Goal: Information Seeking & Learning: Learn about a topic

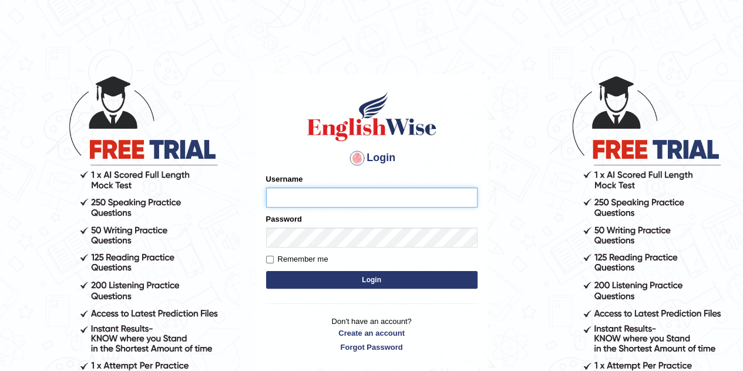
type input "[PERSON_NAME]"
click at [340, 289] on form "Please fix the following errors: Username [PERSON_NAME] Password Remember me Lo…" at bounding box center [371, 232] width 211 height 118
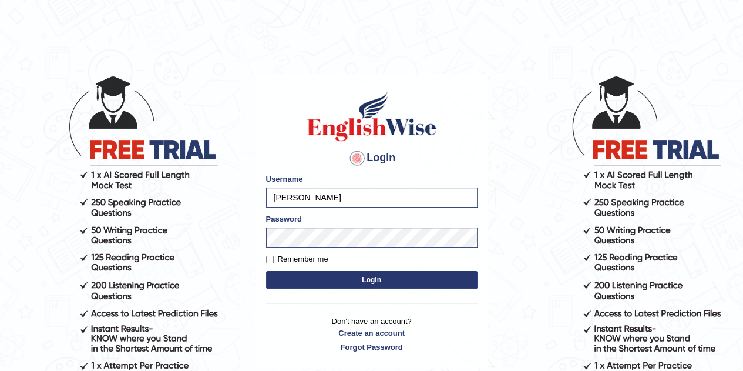
click at [337, 277] on button "Login" at bounding box center [371, 280] width 211 height 18
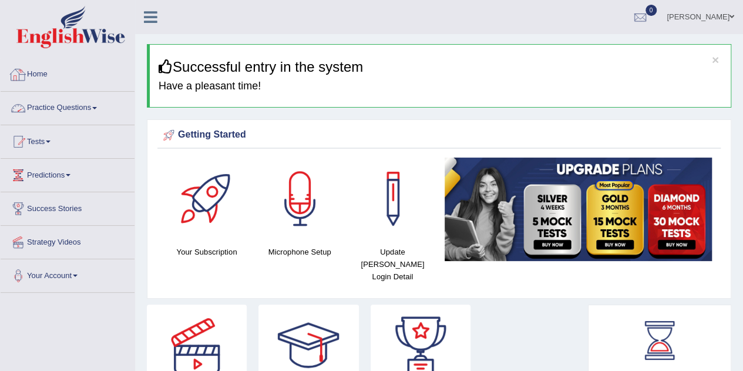
click at [58, 113] on link "Practice Questions" at bounding box center [68, 106] width 134 height 29
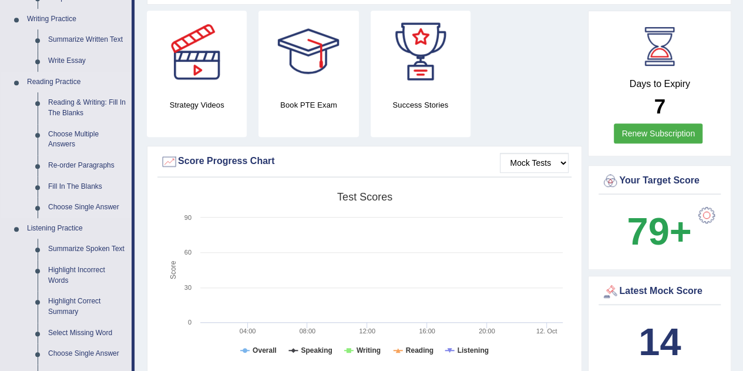
scroll to position [59, 0]
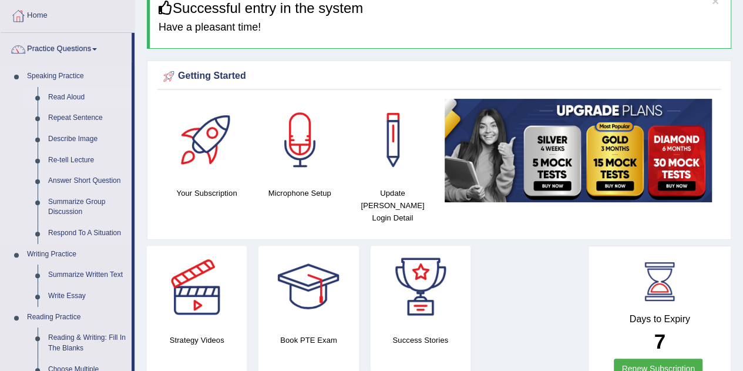
click at [65, 94] on link "Read Aloud" at bounding box center [87, 97] width 89 height 21
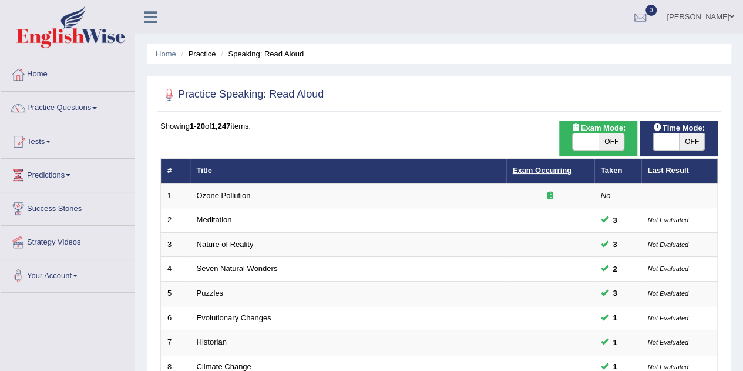
click at [525, 173] on link "Exam Occurring" at bounding box center [542, 170] width 59 height 9
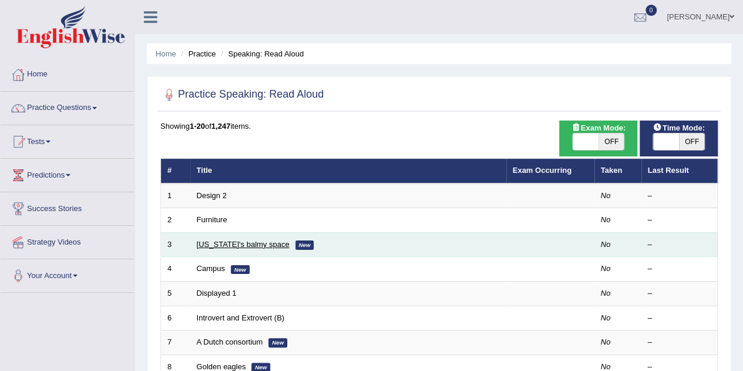
click at [211, 243] on link "Florida's balmy space" at bounding box center [243, 244] width 93 height 9
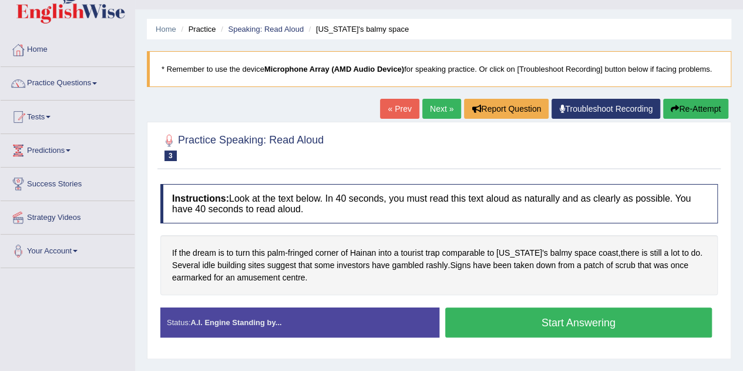
scroll to position [117, 0]
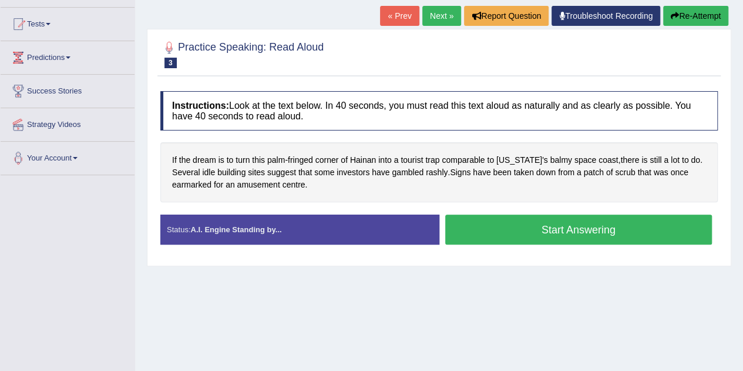
click at [551, 239] on button "Start Answering" at bounding box center [578, 229] width 267 height 30
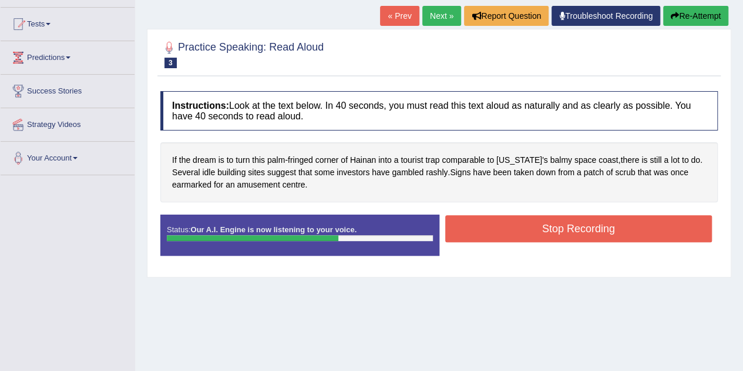
click at [542, 222] on button "Stop Recording" at bounding box center [578, 228] width 267 height 27
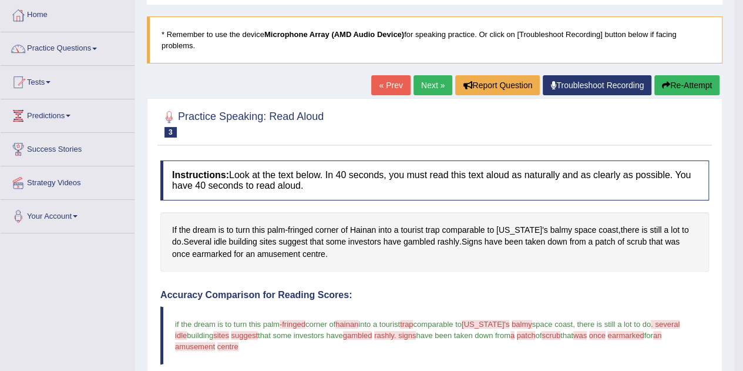
scroll to position [59, 0]
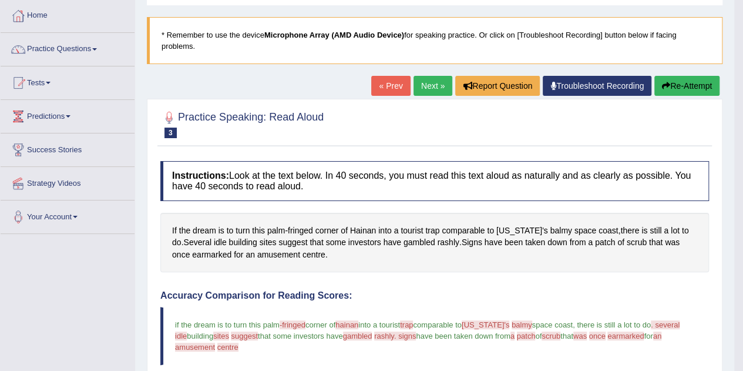
click at [426, 86] on link "Next »" at bounding box center [433, 86] width 39 height 20
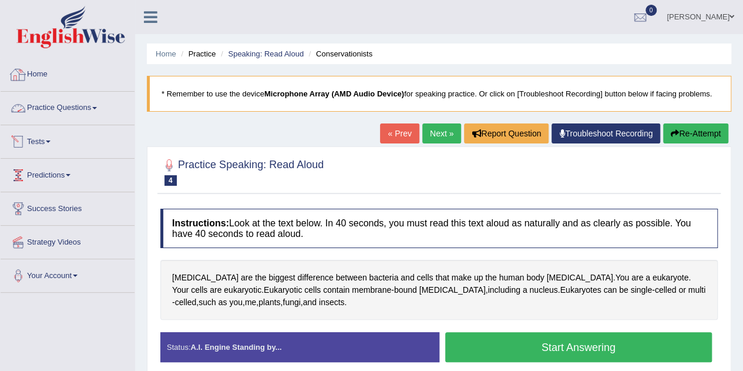
click at [66, 62] on link "Home" at bounding box center [68, 72] width 134 height 29
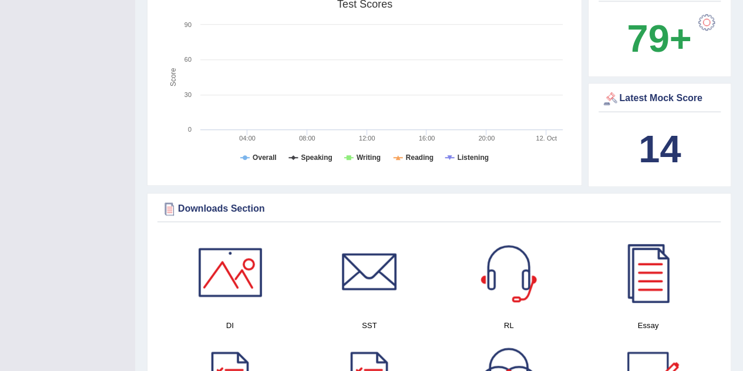
scroll to position [529, 0]
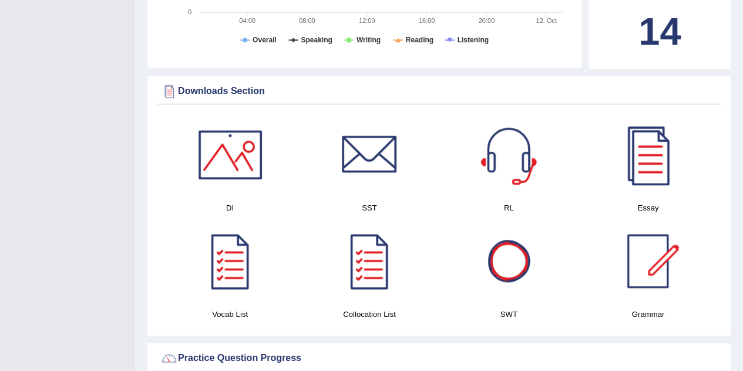
click at [510, 243] on div at bounding box center [509, 261] width 82 height 82
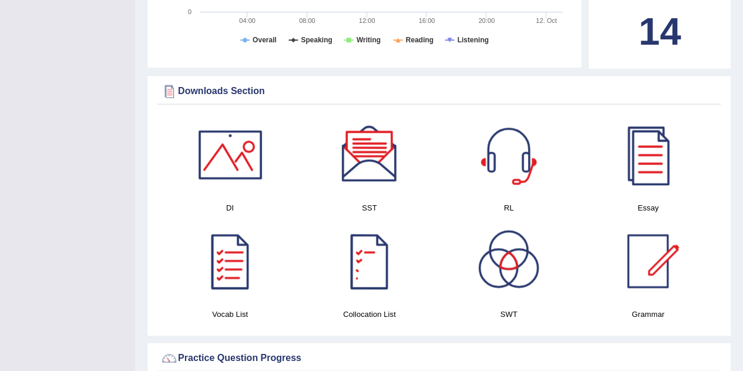
click at [377, 248] on div at bounding box center [369, 261] width 82 height 82
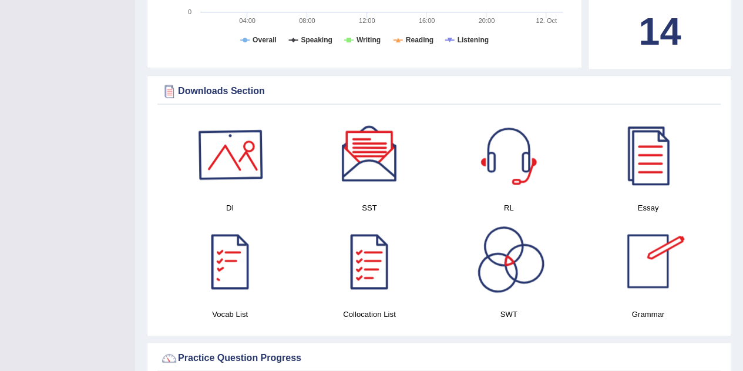
click at [228, 140] on div at bounding box center [230, 154] width 82 height 82
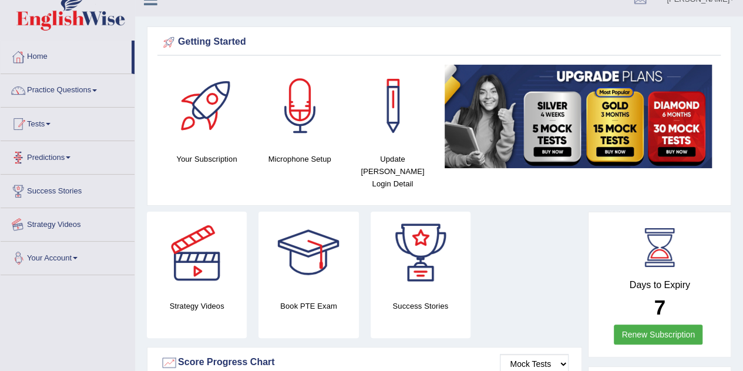
scroll to position [0, 0]
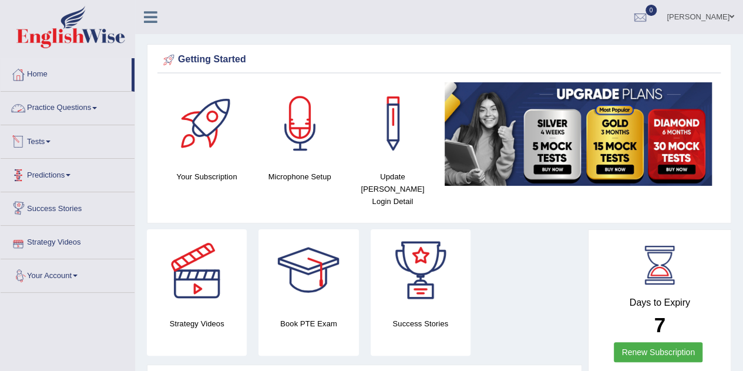
click at [90, 104] on link "Practice Questions" at bounding box center [68, 106] width 134 height 29
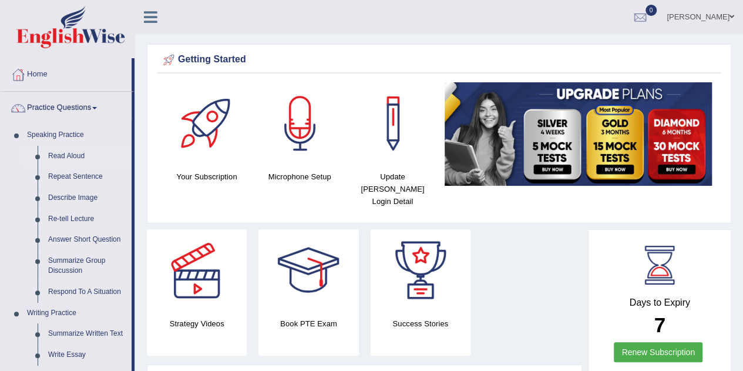
click at [60, 153] on link "Read Aloud" at bounding box center [87, 156] width 89 height 21
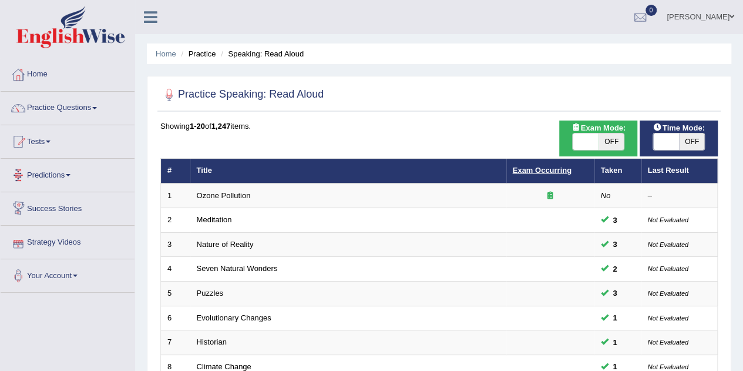
click at [528, 166] on link "Exam Occurring" at bounding box center [542, 170] width 59 height 9
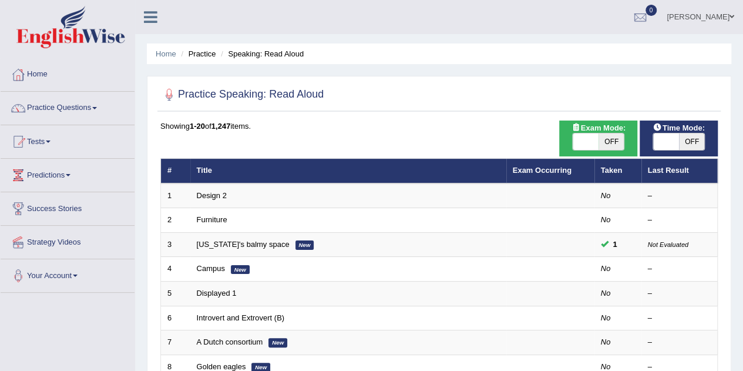
click at [681, 149] on span "OFF" at bounding box center [692, 141] width 26 height 16
checkbox input "true"
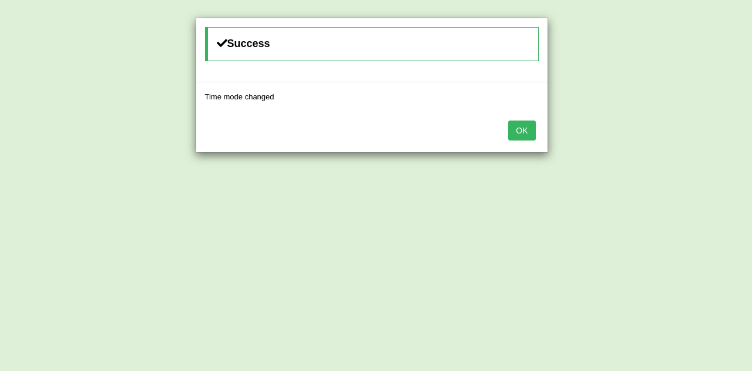
click at [510, 136] on button "OK" at bounding box center [521, 130] width 27 height 20
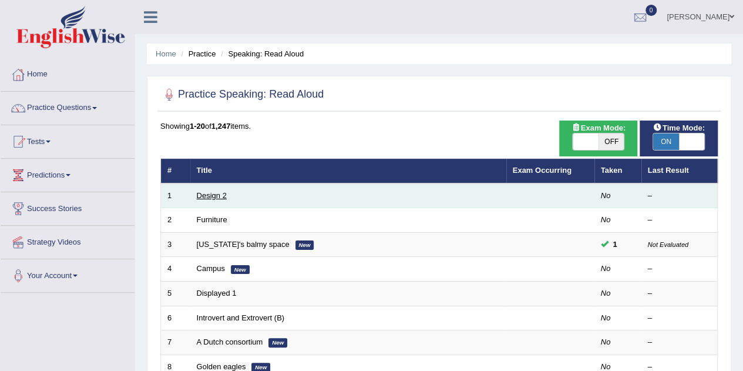
click at [204, 191] on link "Design 2" at bounding box center [212, 195] width 30 height 9
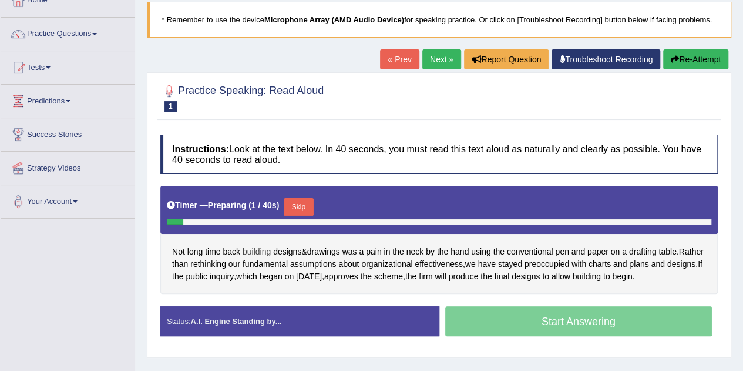
scroll to position [117, 0]
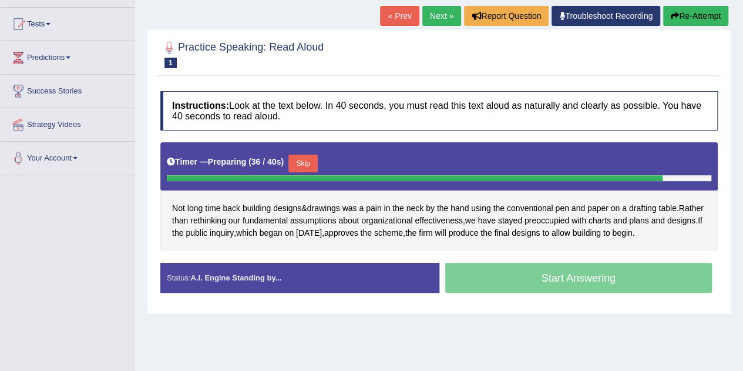
click at [302, 157] on button "Skip" at bounding box center [302, 163] width 29 height 18
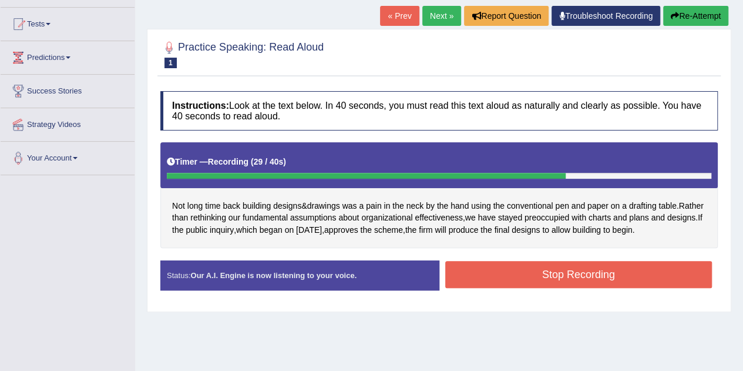
click at [613, 271] on button "Stop Recording" at bounding box center [578, 274] width 267 height 27
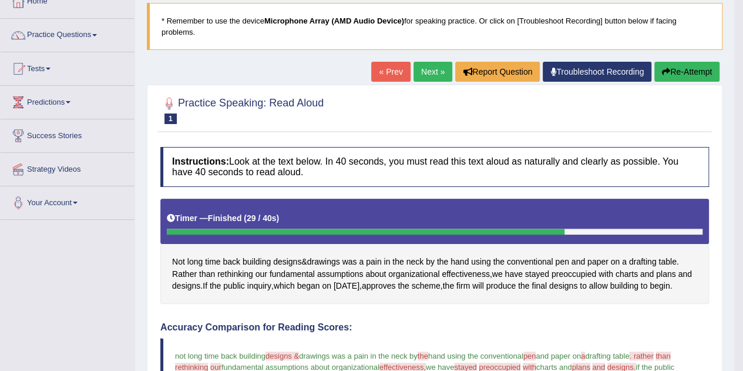
scroll to position [0, 0]
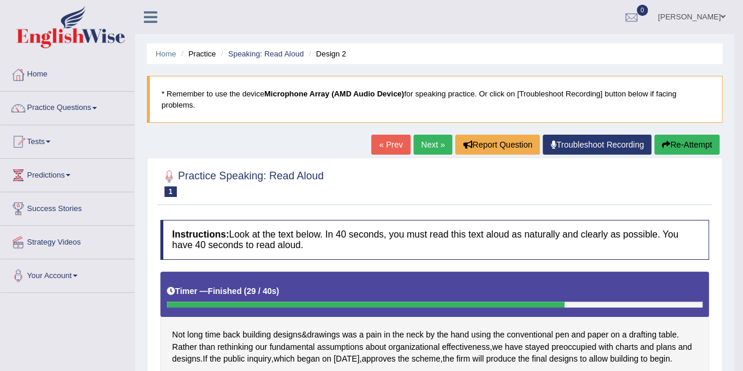
click at [414, 140] on link "Next »" at bounding box center [433, 145] width 39 height 20
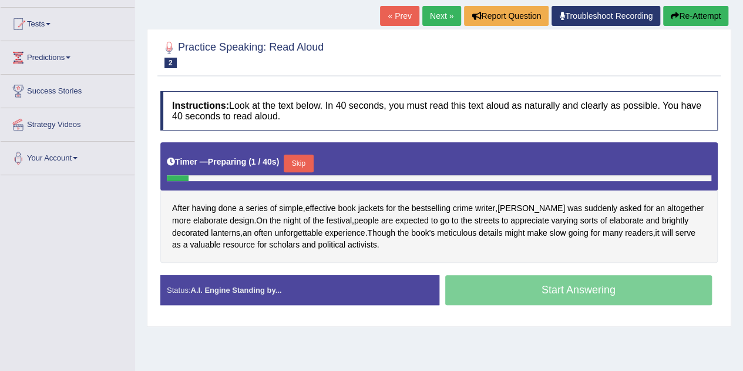
click at [301, 154] on button "Skip" at bounding box center [298, 163] width 29 height 18
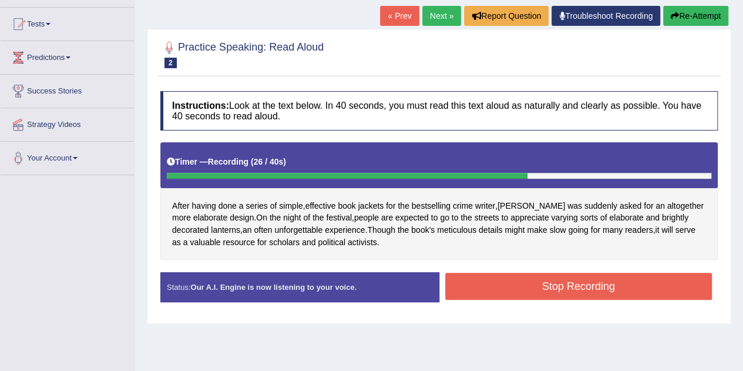
click at [540, 285] on button "Stop Recording" at bounding box center [578, 286] width 267 height 27
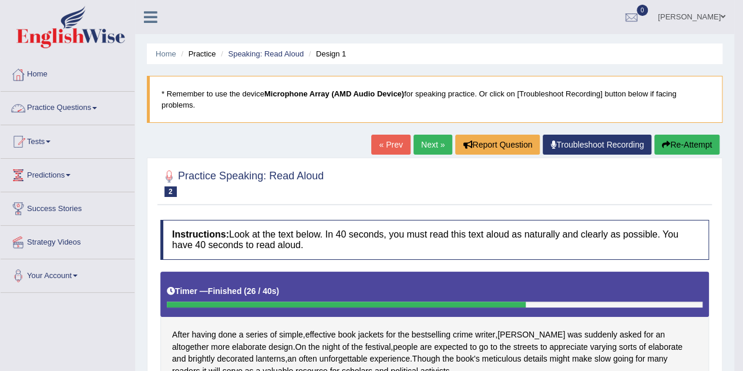
click at [87, 98] on link "Practice Questions" at bounding box center [68, 106] width 134 height 29
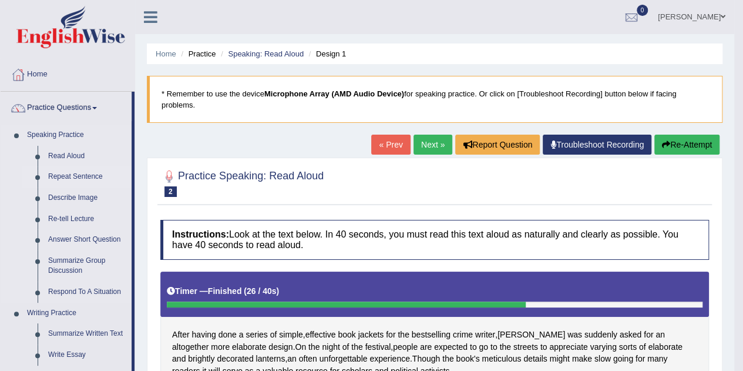
click at [90, 172] on link "Repeat Sentence" at bounding box center [87, 176] width 89 height 21
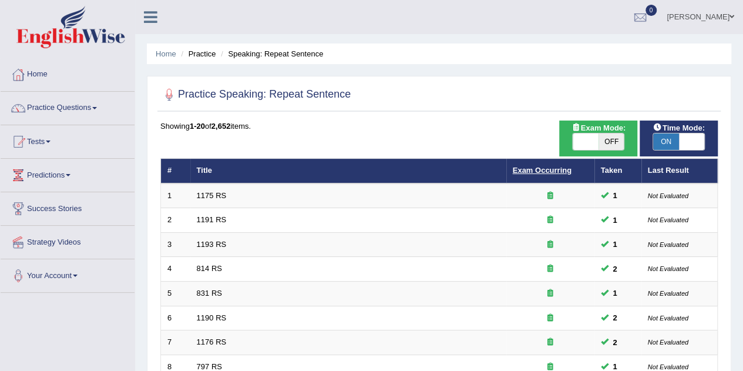
click at [563, 167] on link "Exam Occurring" at bounding box center [542, 170] width 59 height 9
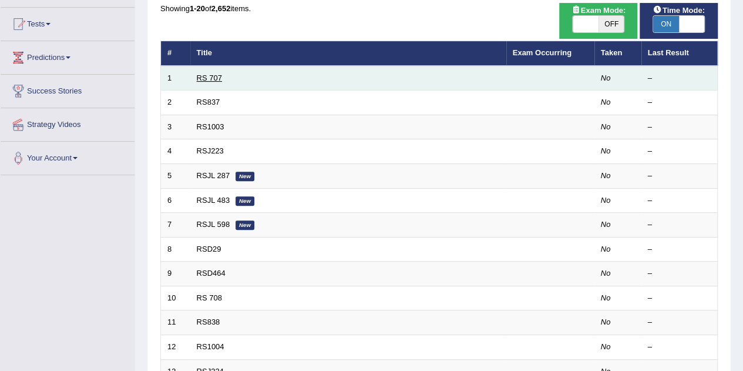
click at [214, 81] on link "RS 707" at bounding box center [209, 77] width 25 height 9
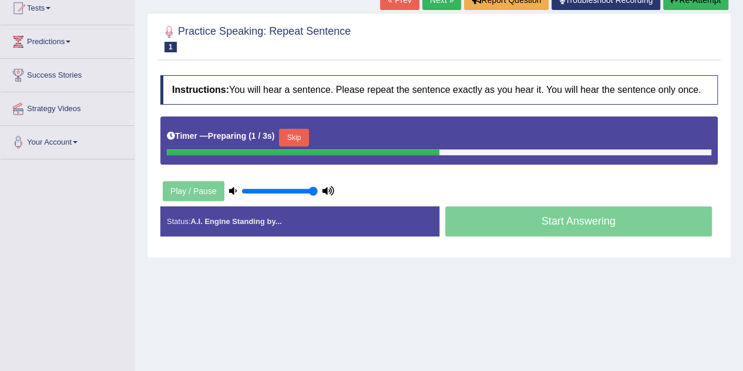
scroll to position [176, 0]
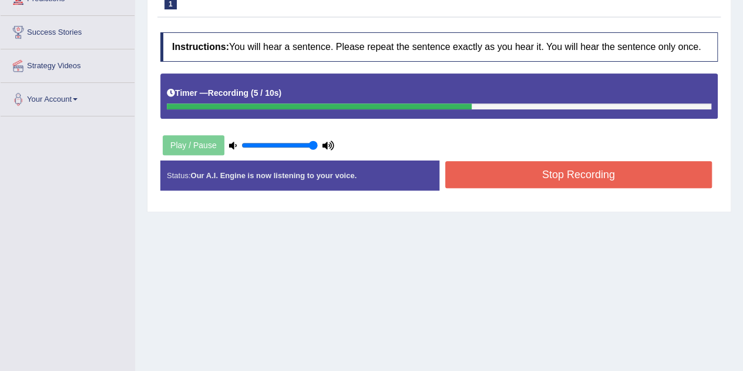
click at [506, 179] on button "Stop Recording" at bounding box center [578, 174] width 267 height 27
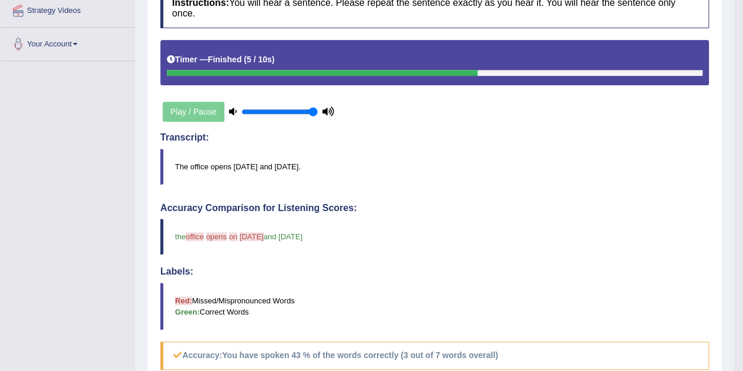
scroll to position [59, 0]
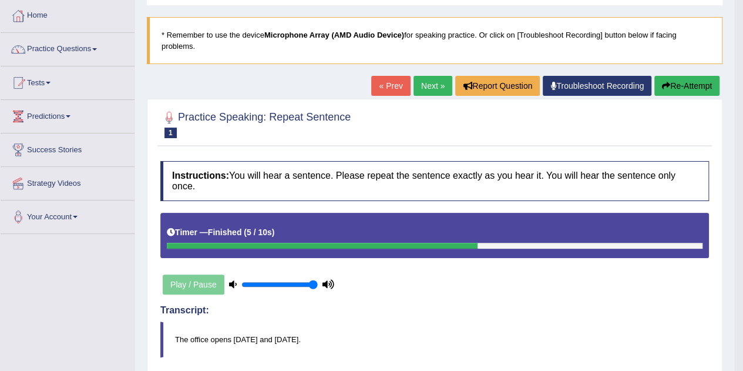
click at [422, 92] on link "Next »" at bounding box center [433, 86] width 39 height 20
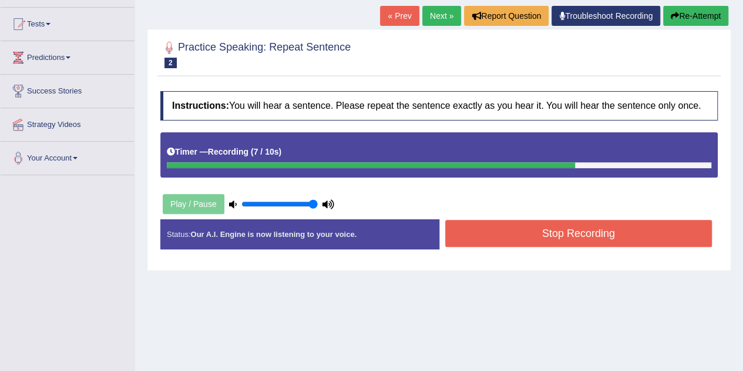
click at [532, 223] on button "Stop Recording" at bounding box center [578, 233] width 267 height 27
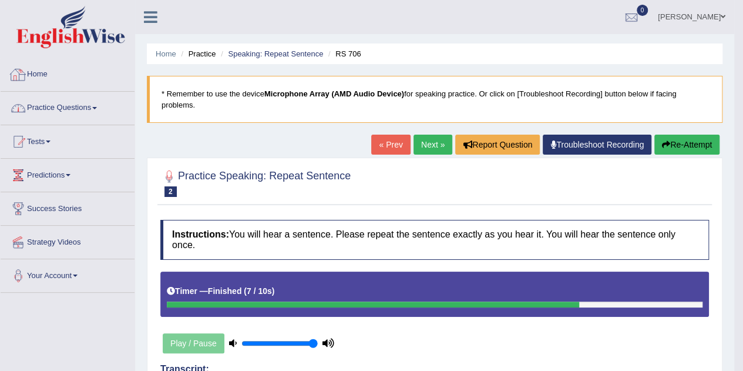
click at [59, 98] on link "Practice Questions" at bounding box center [68, 106] width 134 height 29
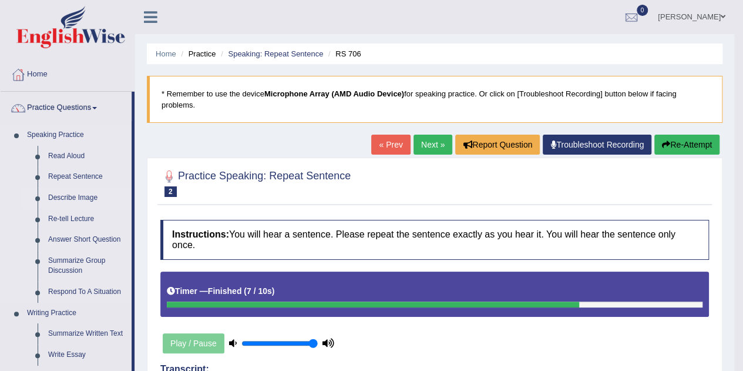
click at [78, 196] on link "Describe Image" at bounding box center [87, 197] width 89 height 21
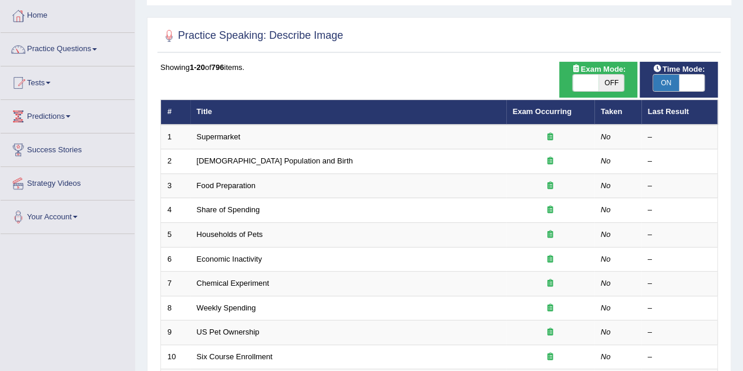
click at [538, 117] on th "Exam Occurring" at bounding box center [550, 112] width 88 height 25
click at [539, 113] on link "Exam Occurring" at bounding box center [542, 111] width 59 height 9
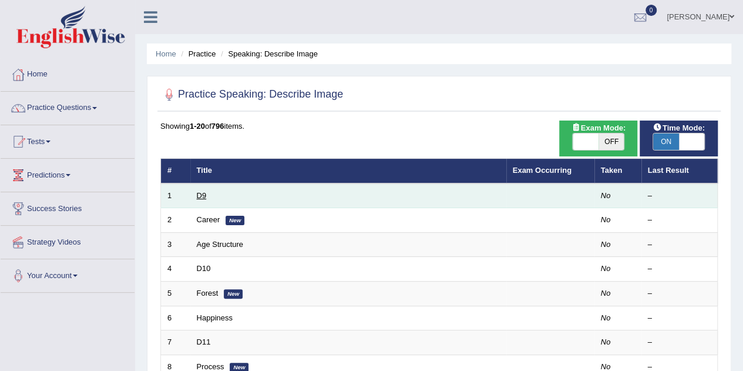
click at [204, 196] on link "D9" at bounding box center [202, 195] width 10 height 9
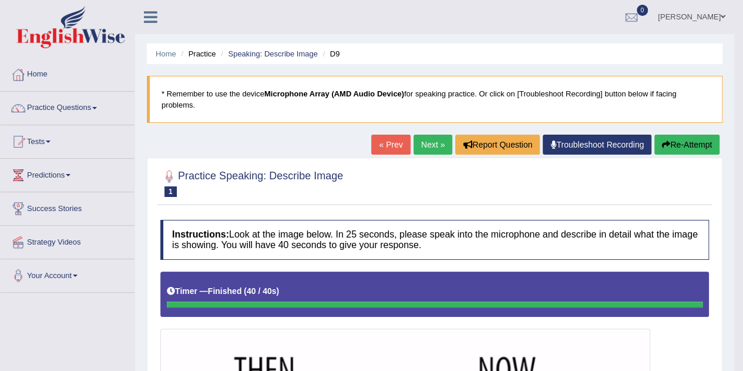
click at [426, 145] on link "Next »" at bounding box center [433, 145] width 39 height 20
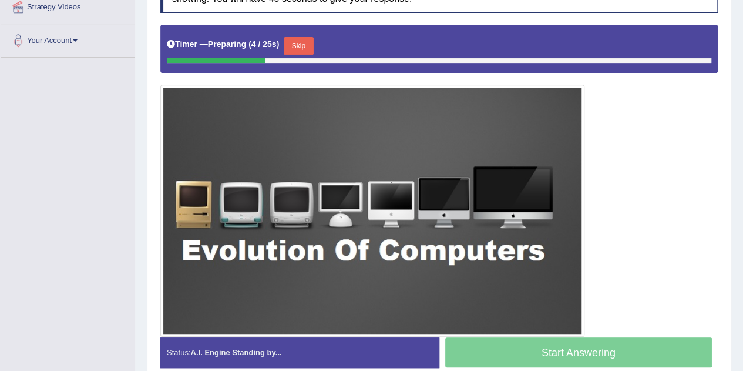
click at [302, 45] on button "Skip" at bounding box center [298, 46] width 29 height 18
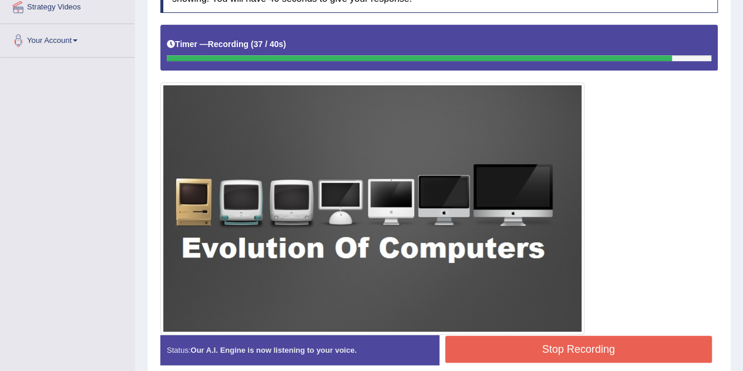
click at [670, 339] on button "Stop Recording" at bounding box center [578, 348] width 267 height 27
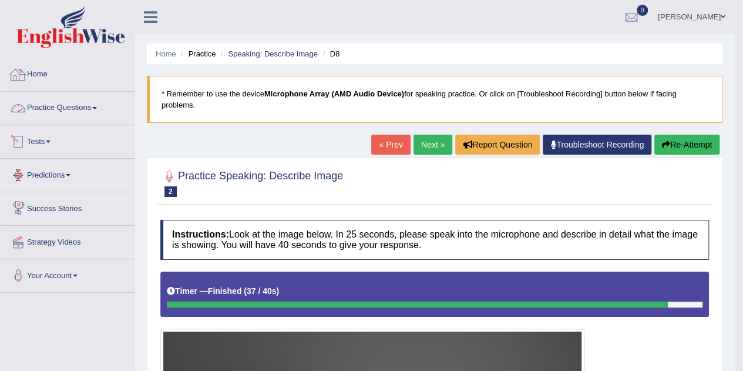
click at [58, 100] on link "Practice Questions" at bounding box center [68, 106] width 134 height 29
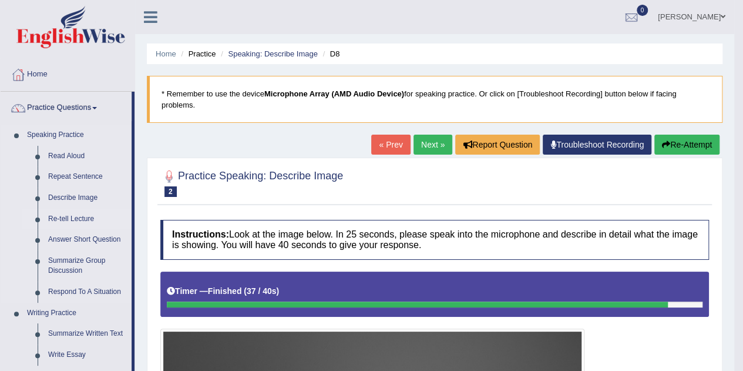
click at [73, 219] on link "Re-tell Lecture" at bounding box center [87, 219] width 89 height 21
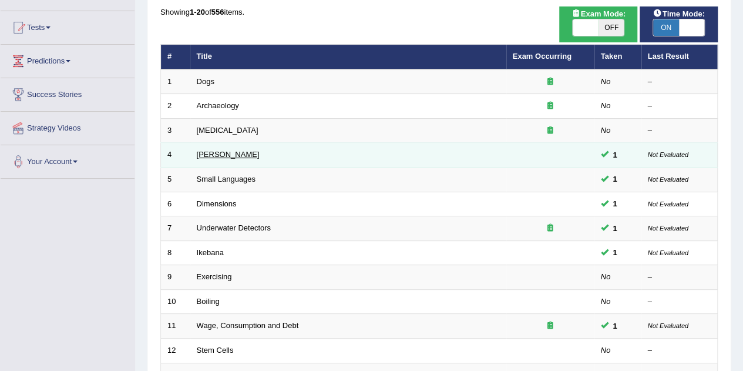
scroll to position [117, 0]
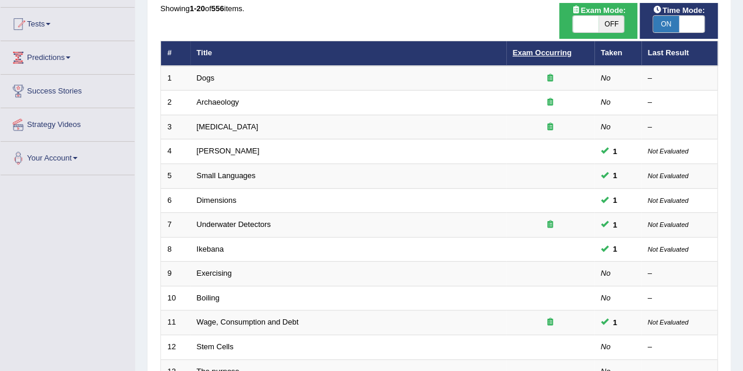
click at [535, 50] on link "Exam Occurring" at bounding box center [542, 52] width 59 height 9
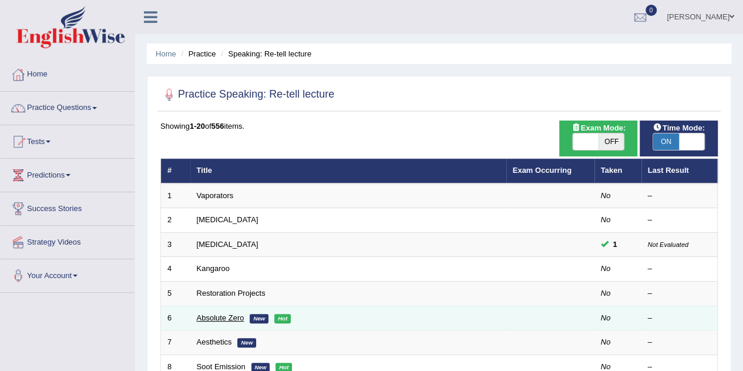
click at [215, 319] on link "Absolute Zero" at bounding box center [221, 317] width 48 height 9
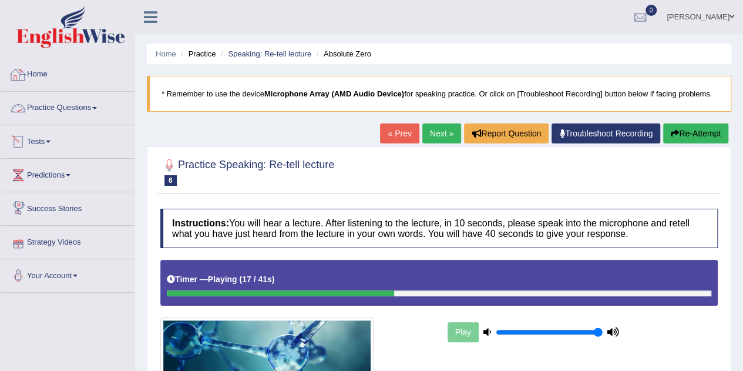
click at [63, 76] on link "Home" at bounding box center [68, 72] width 134 height 29
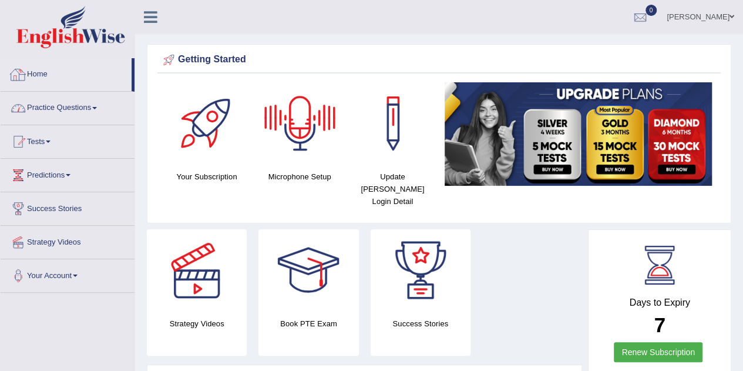
click at [86, 119] on link "Practice Questions" at bounding box center [68, 106] width 134 height 29
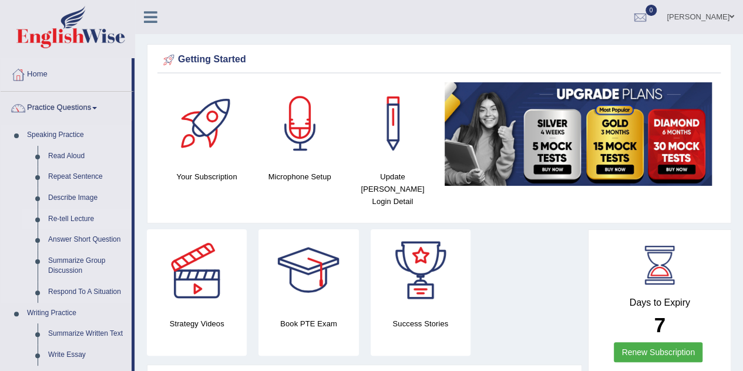
click at [77, 219] on link "Re-tell Lecture" at bounding box center [87, 219] width 89 height 21
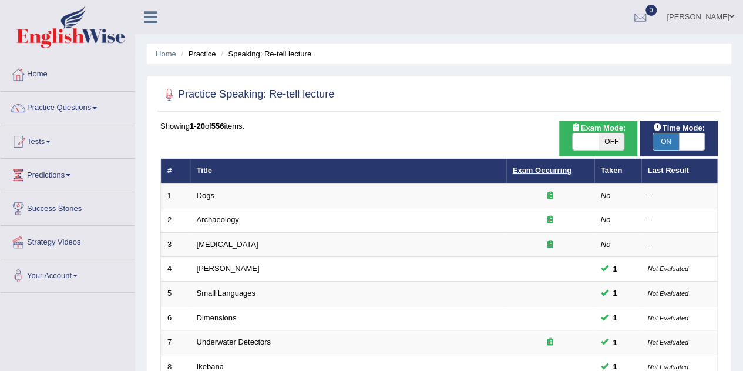
click at [538, 171] on link "Exam Occurring" at bounding box center [542, 170] width 59 height 9
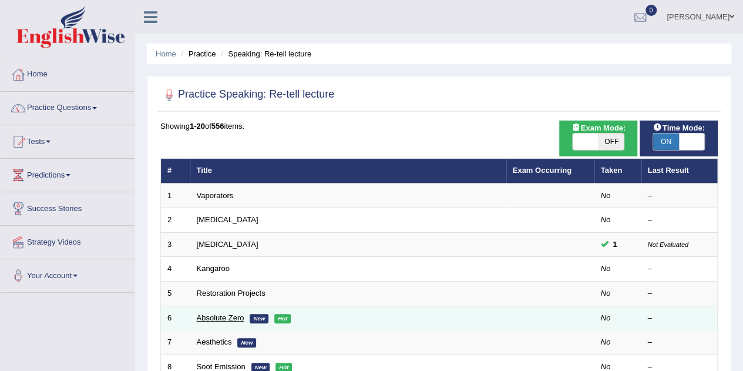
click at [226, 313] on link "Absolute Zero" at bounding box center [221, 317] width 48 height 9
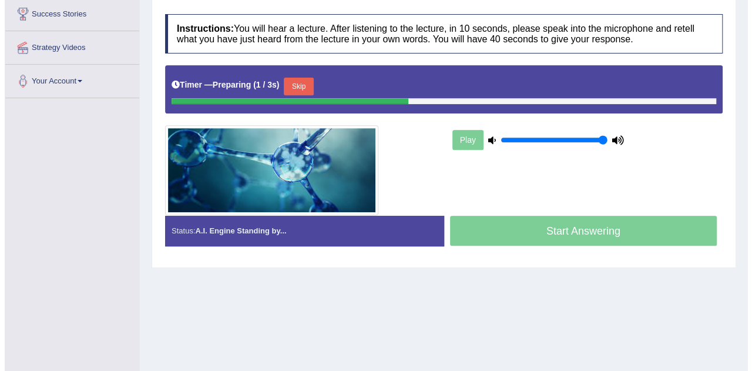
scroll to position [176, 0]
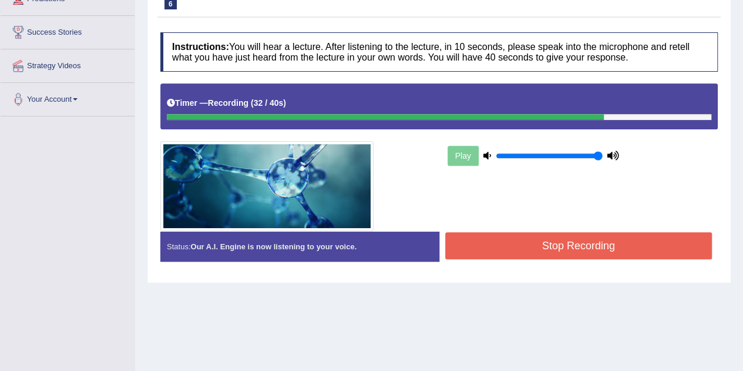
click at [535, 244] on button "Stop Recording" at bounding box center [578, 245] width 267 height 27
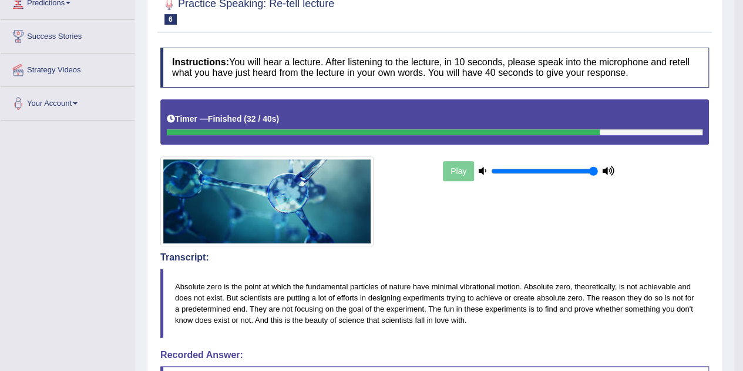
scroll to position [113, 0]
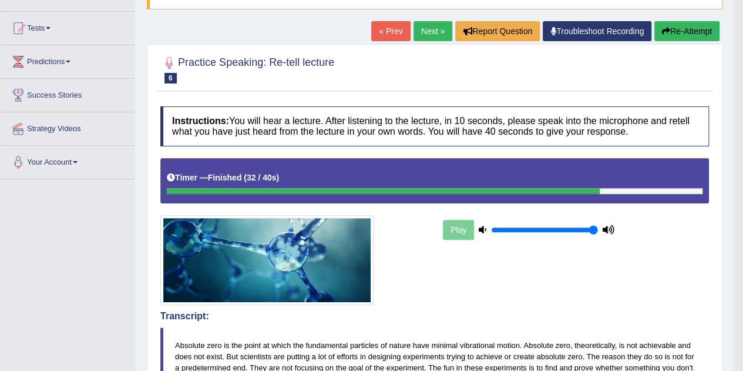
click at [419, 22] on link "Next »" at bounding box center [433, 31] width 39 height 20
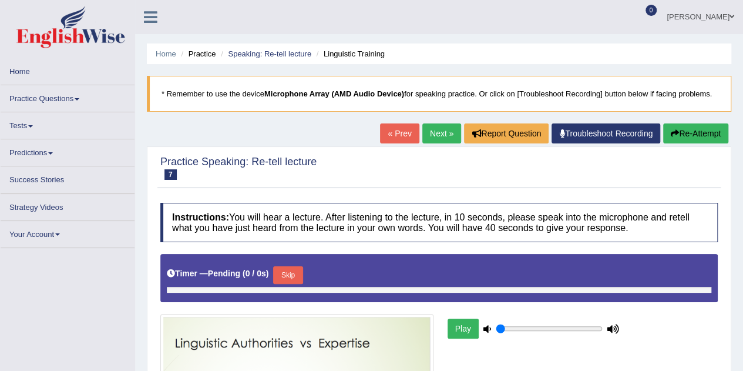
type input "1"
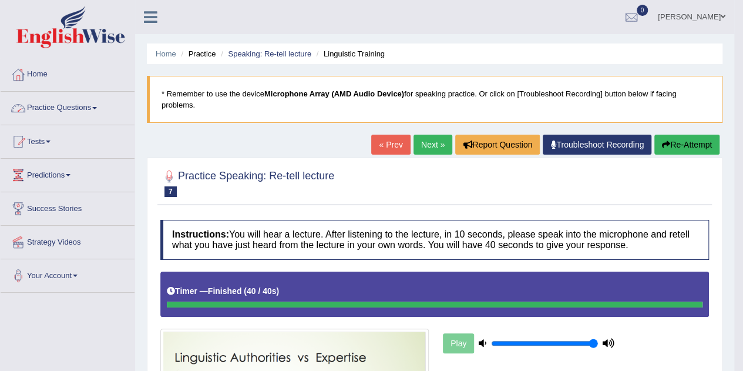
click at [89, 108] on link "Practice Questions" at bounding box center [68, 106] width 134 height 29
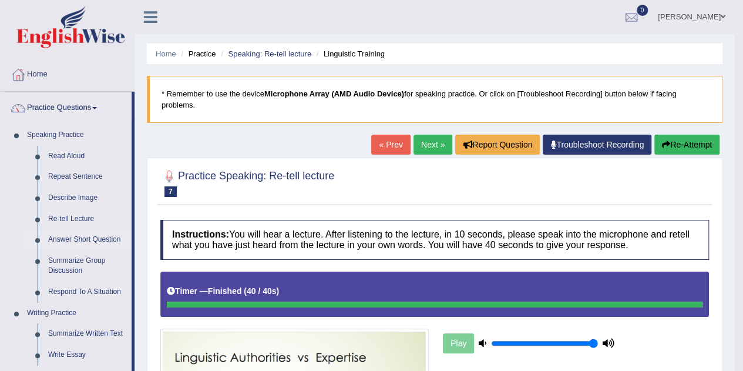
click at [78, 241] on link "Answer Short Question" at bounding box center [87, 239] width 89 height 21
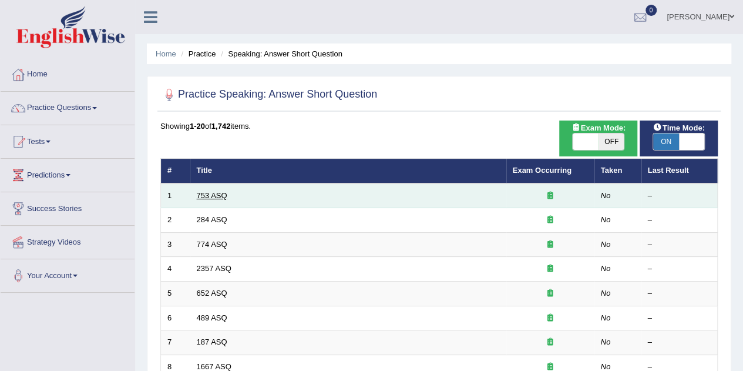
click at [206, 193] on link "753 ASQ" at bounding box center [212, 195] width 31 height 9
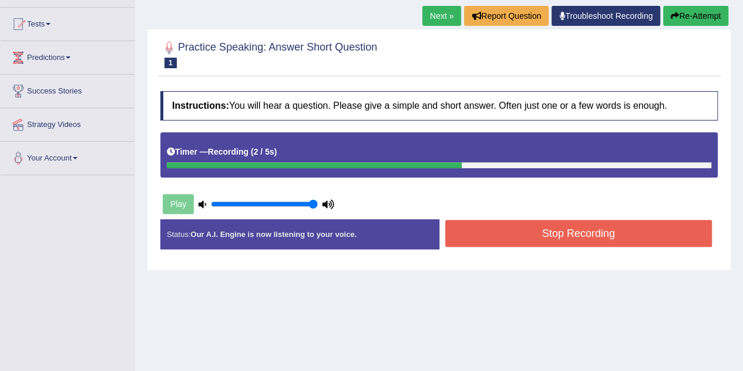
click at [490, 233] on button "Stop Recording" at bounding box center [578, 233] width 267 height 27
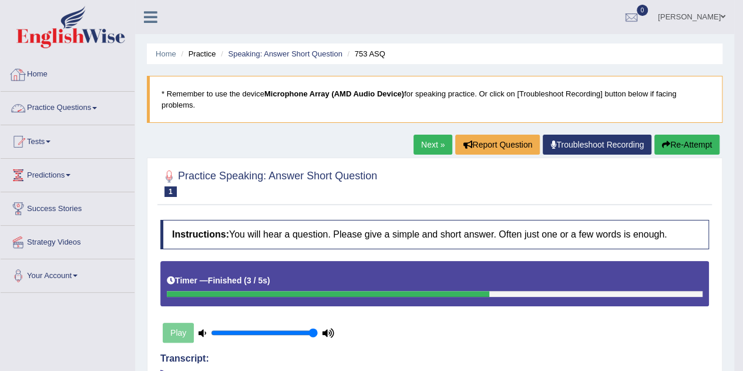
click at [110, 102] on link "Practice Questions" at bounding box center [68, 106] width 134 height 29
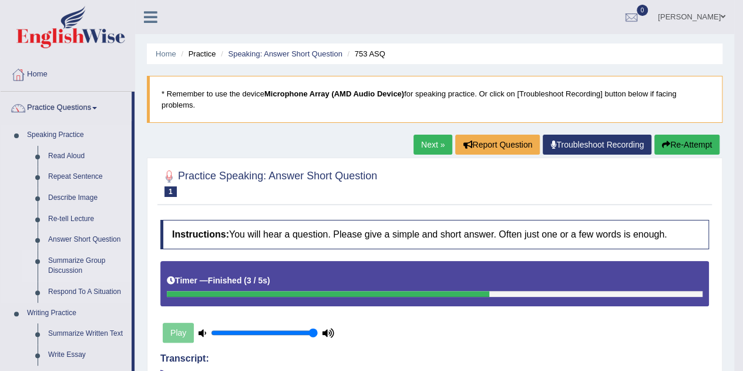
click at [80, 259] on link "Summarize Group Discussion" at bounding box center [87, 265] width 89 height 31
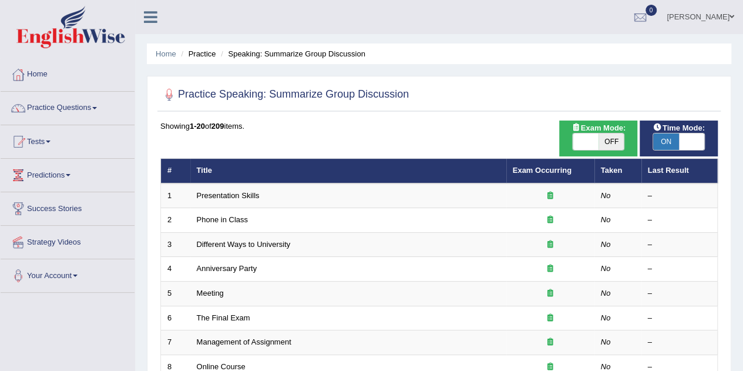
click at [551, 177] on th "Exam Occurring" at bounding box center [550, 171] width 88 height 25
click at [562, 172] on link "Exam Occurring" at bounding box center [542, 170] width 59 height 9
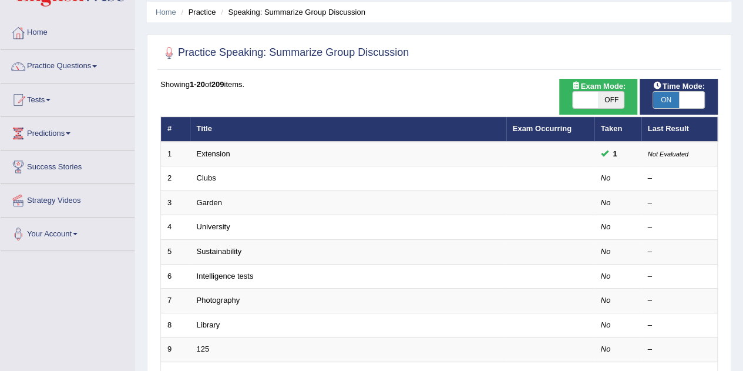
scroll to position [117, 0]
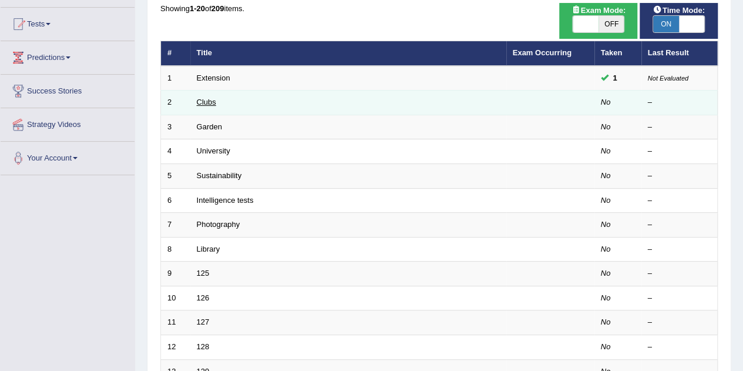
click at [207, 98] on link "Clubs" at bounding box center [206, 102] width 19 height 9
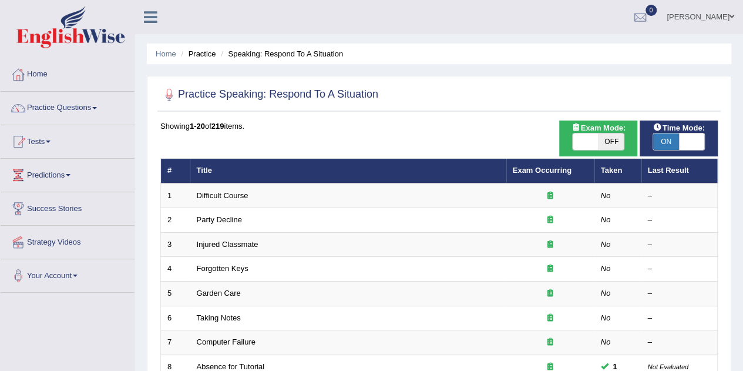
click at [543, 174] on th "Exam Occurring" at bounding box center [550, 171] width 88 height 25
click at [549, 170] on link "Exam Occurring" at bounding box center [542, 170] width 59 height 9
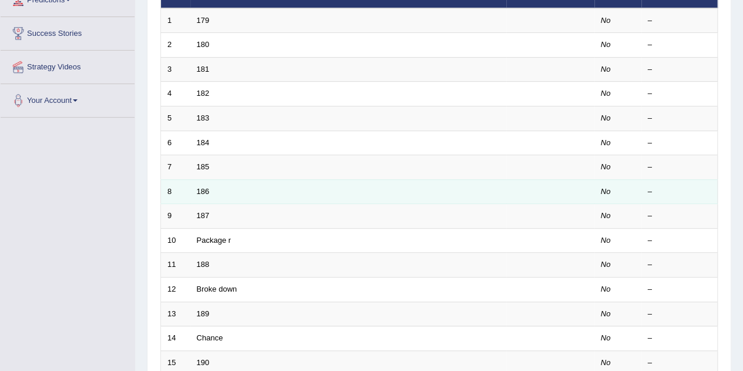
scroll to position [166, 0]
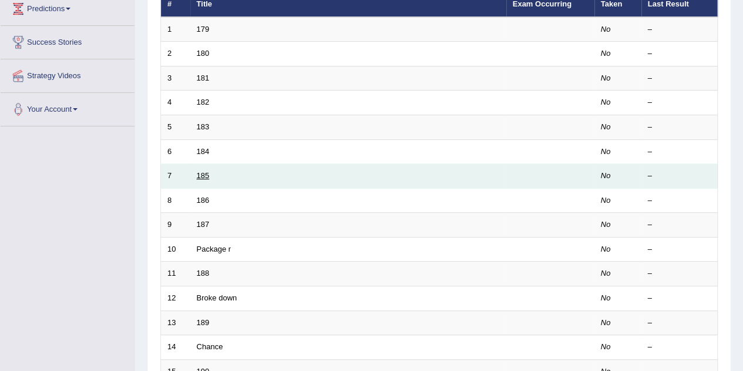
click at [200, 171] on link "185" at bounding box center [203, 175] width 13 height 9
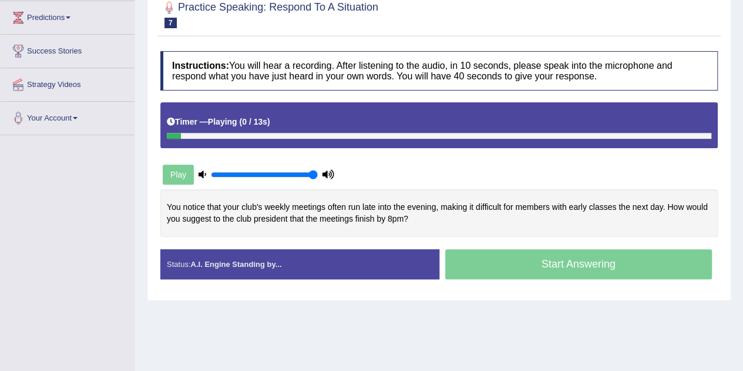
scroll to position [176, 0]
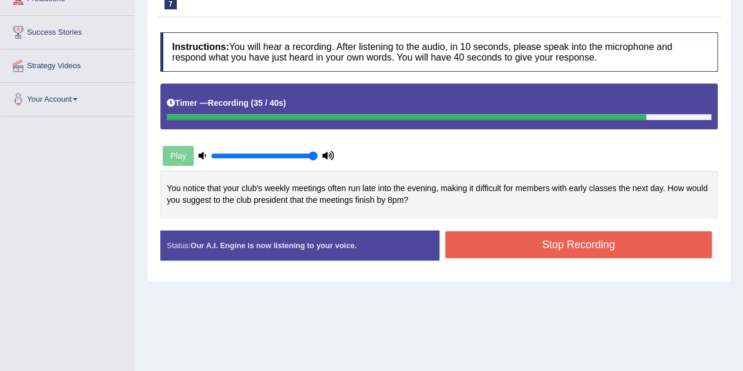
click at [545, 250] on button "Stop Recording" at bounding box center [578, 244] width 267 height 27
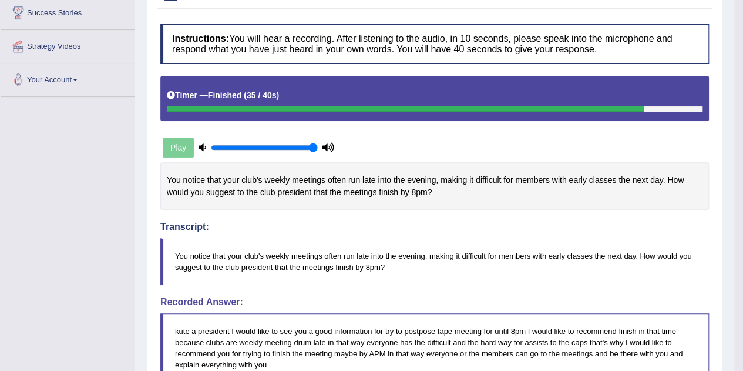
scroll to position [59, 0]
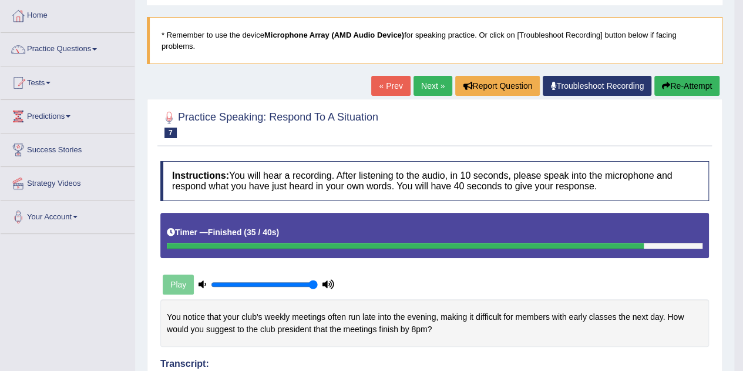
click at [432, 89] on link "Next »" at bounding box center [433, 86] width 39 height 20
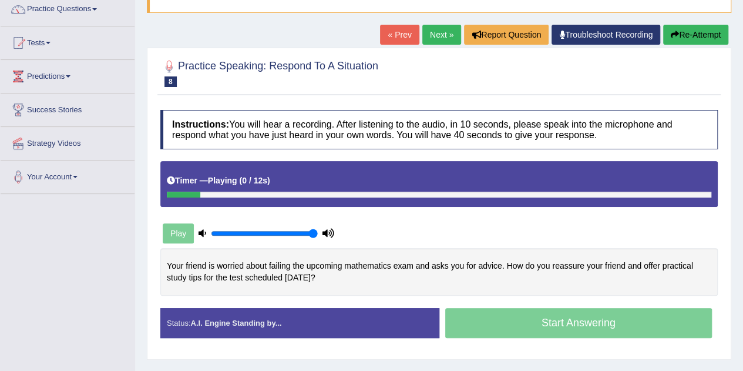
scroll to position [117, 0]
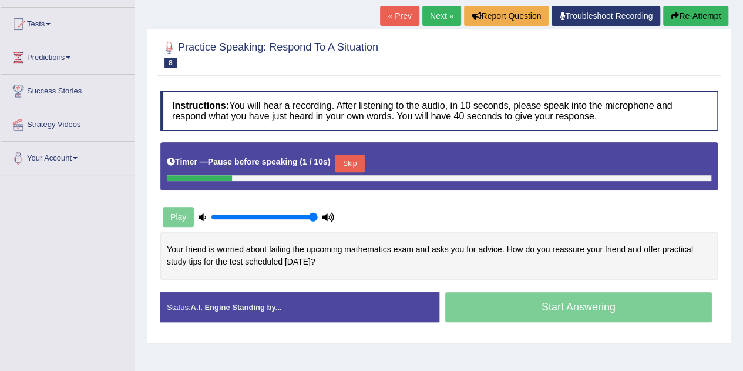
click at [345, 162] on button "Skip" at bounding box center [349, 163] width 29 height 18
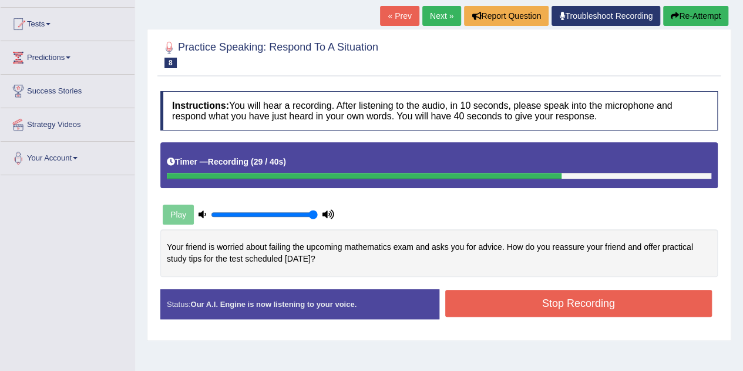
click at [490, 297] on button "Stop Recording" at bounding box center [578, 303] width 267 height 27
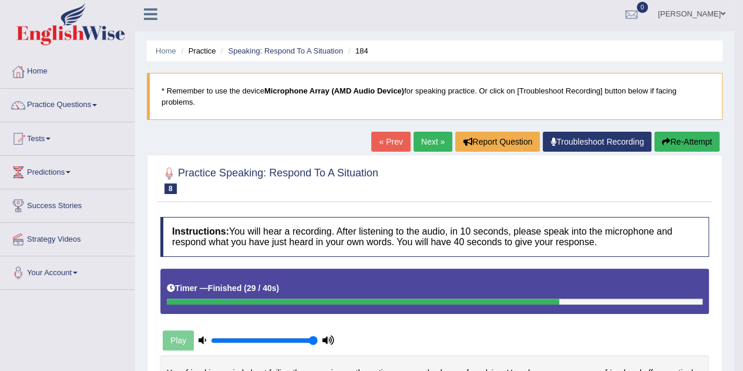
scroll to position [0, 0]
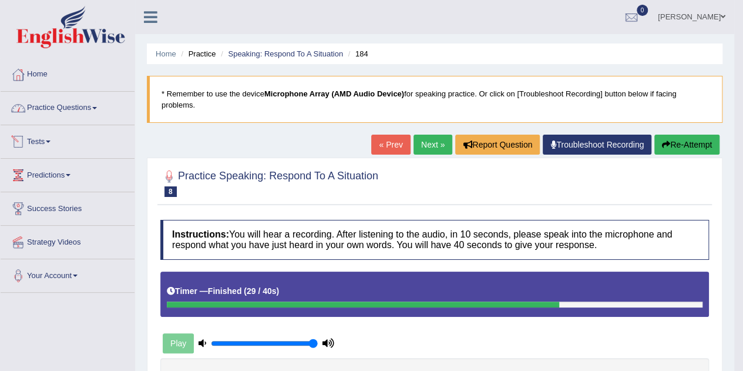
click at [110, 113] on link "Practice Questions" at bounding box center [68, 106] width 134 height 29
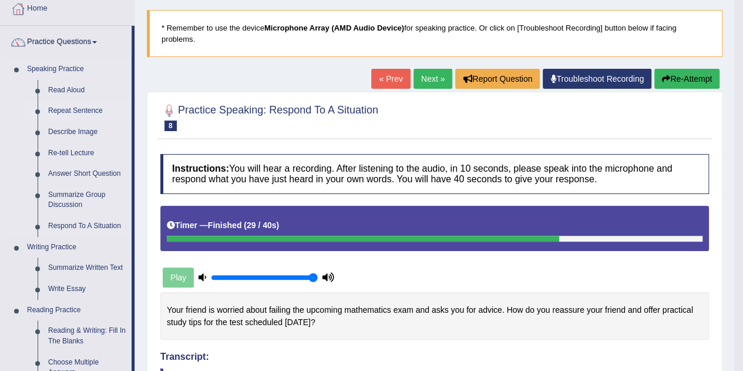
scroll to position [117, 0]
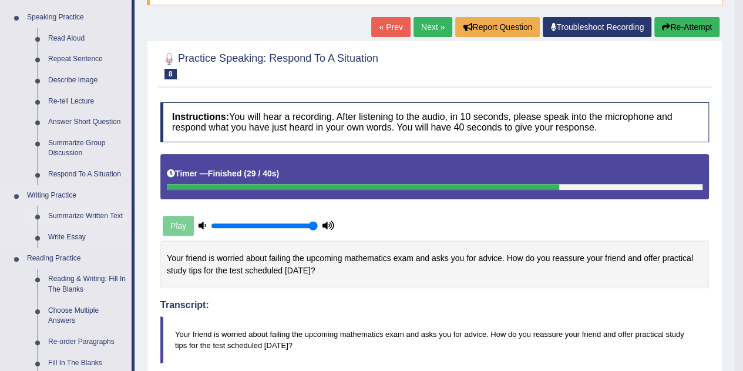
click at [73, 217] on link "Summarize Written Text" at bounding box center [87, 216] width 89 height 21
